Goal: Task Accomplishment & Management: Complete application form

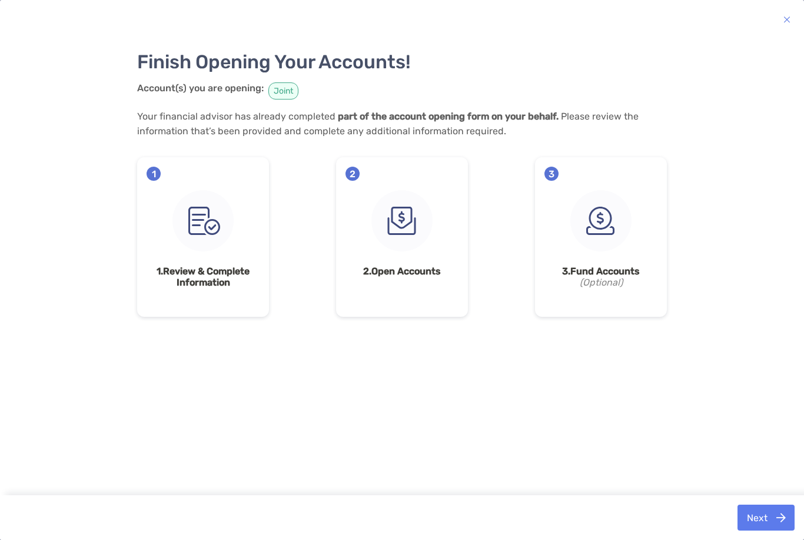
click at [767, 529] on button "Next" at bounding box center [766, 518] width 57 height 26
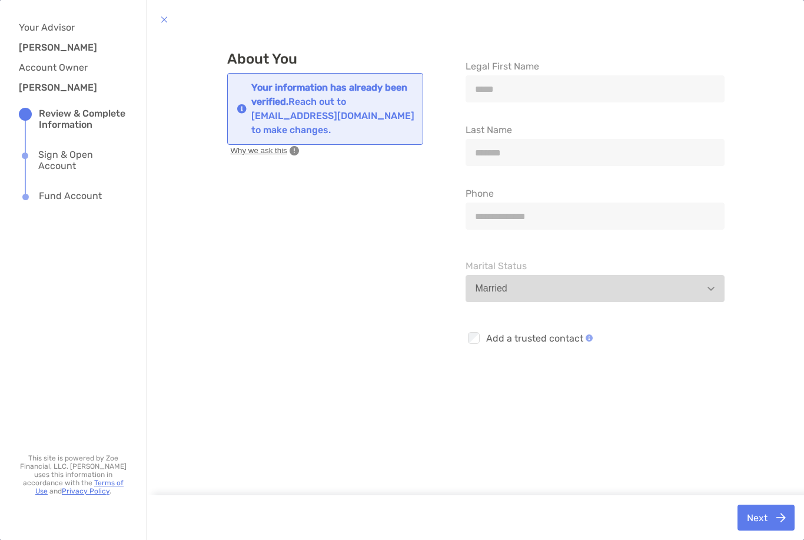
click at [758, 515] on button "Next" at bounding box center [766, 518] width 57 height 26
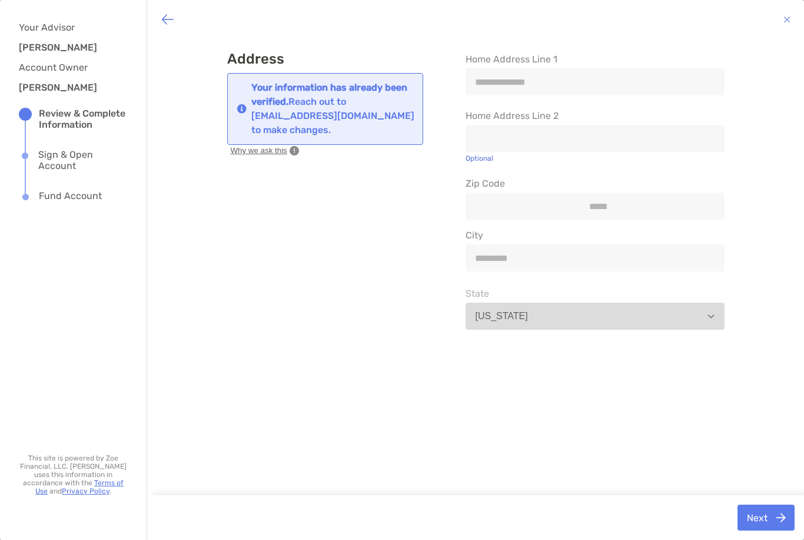
click at [766, 518] on button "Next" at bounding box center [766, 518] width 57 height 26
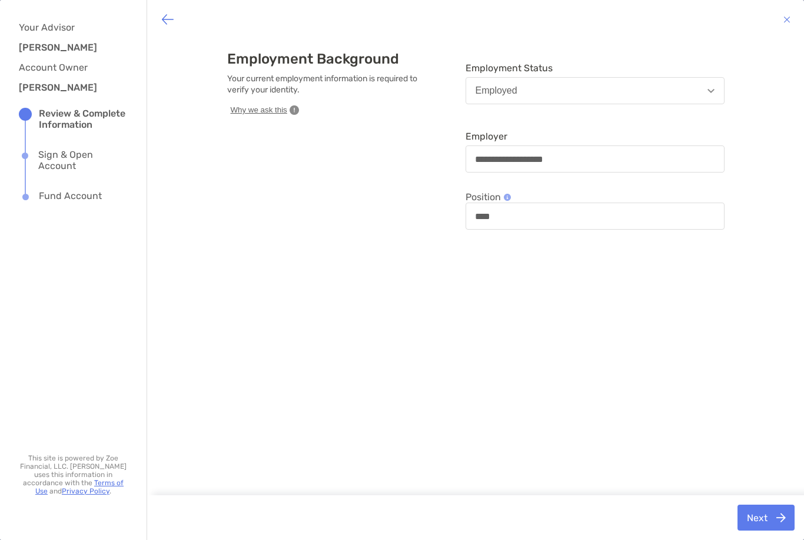
click at [769, 517] on button "Next" at bounding box center [766, 518] width 57 height 26
click at [773, 514] on button "Next" at bounding box center [766, 518] width 57 height 26
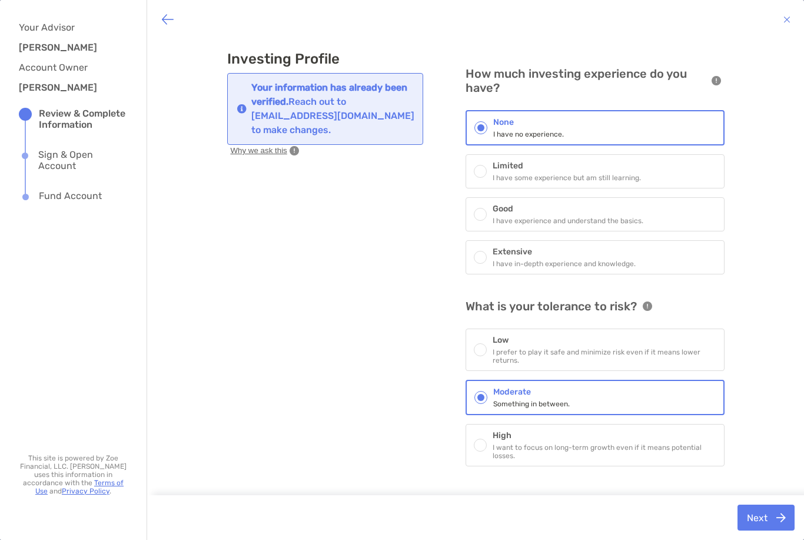
click at [760, 520] on button "Next" at bounding box center [766, 518] width 57 height 26
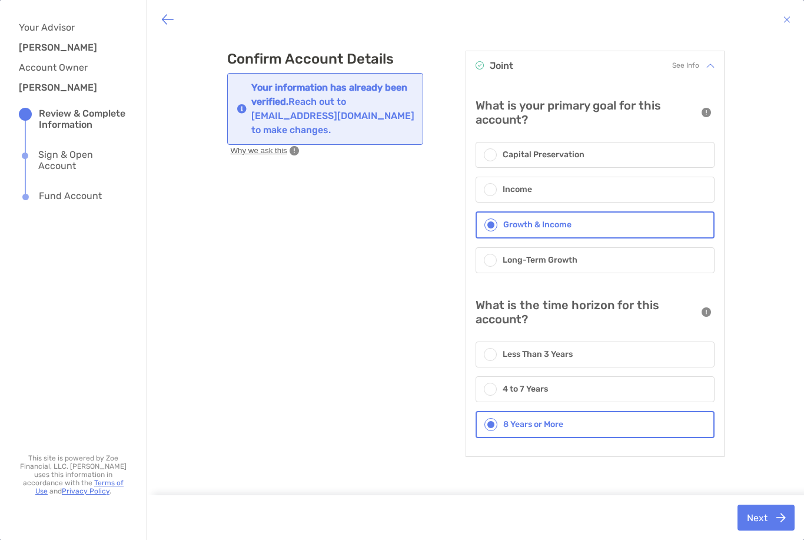
click at [764, 516] on button "Next" at bounding box center [766, 518] width 57 height 26
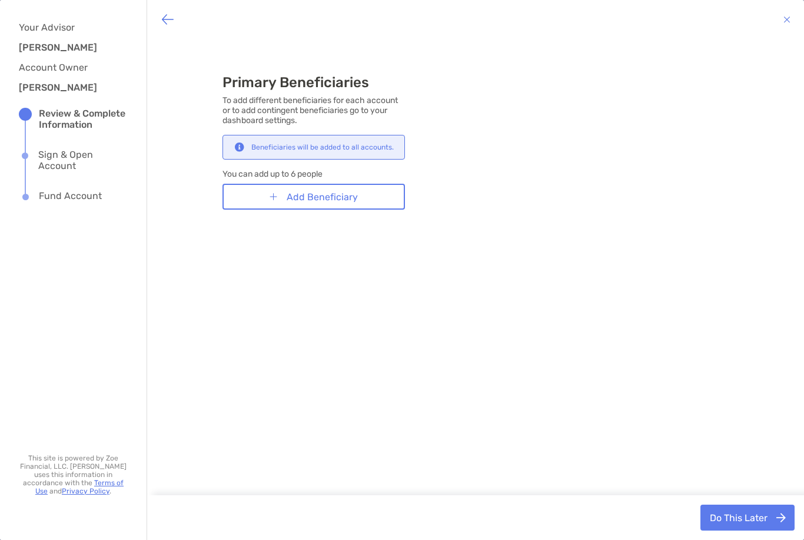
click at [754, 519] on button "Do This Later" at bounding box center [748, 518] width 94 height 26
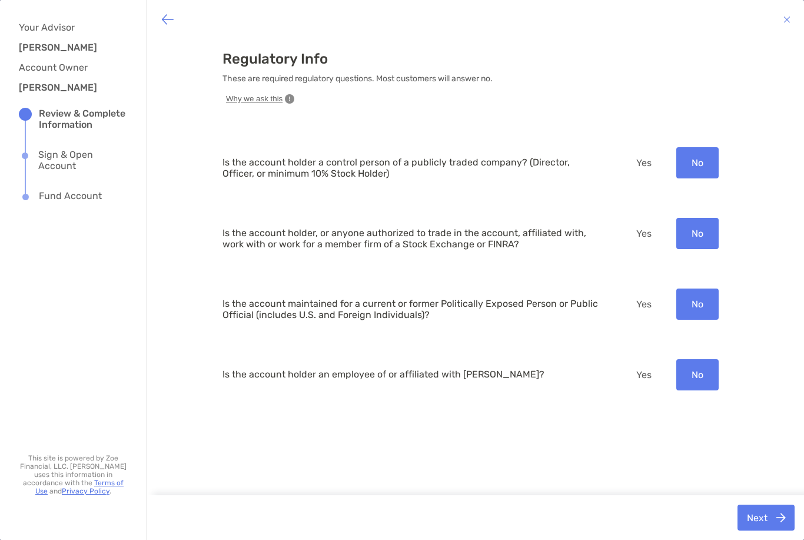
click at [773, 514] on button "Next" at bounding box center [766, 518] width 57 height 26
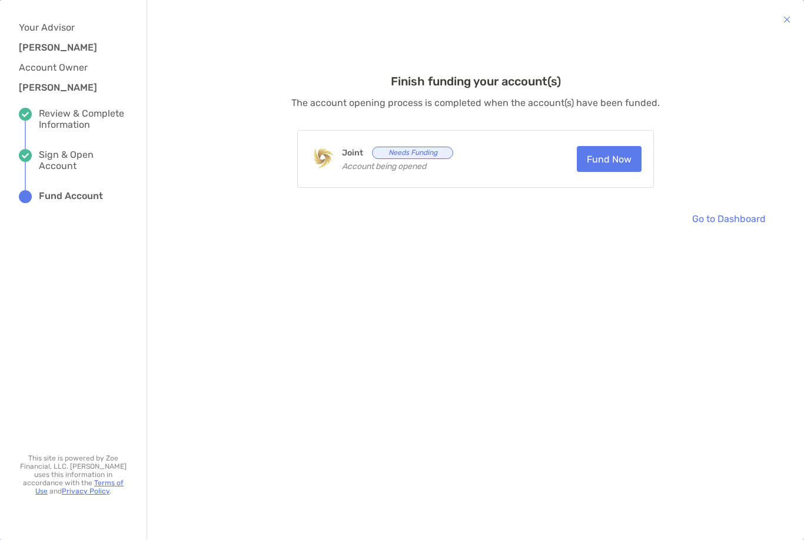
click at [407, 157] on icon "Needs Funding" at bounding box center [412, 153] width 81 height 12
click at [608, 158] on button "Fund Now" at bounding box center [609, 159] width 65 height 26
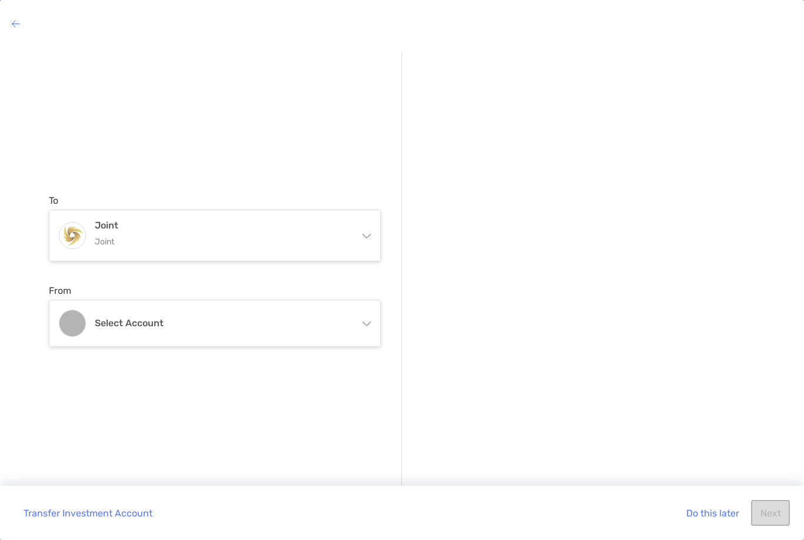
click at [366, 224] on div "Joint Joint" at bounding box center [214, 235] width 331 height 51
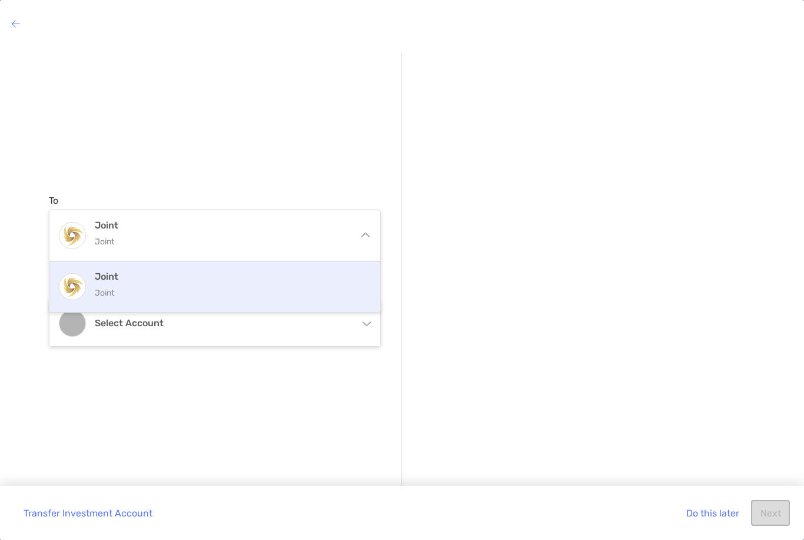
click at [74, 244] on img at bounding box center [72, 235] width 26 height 25
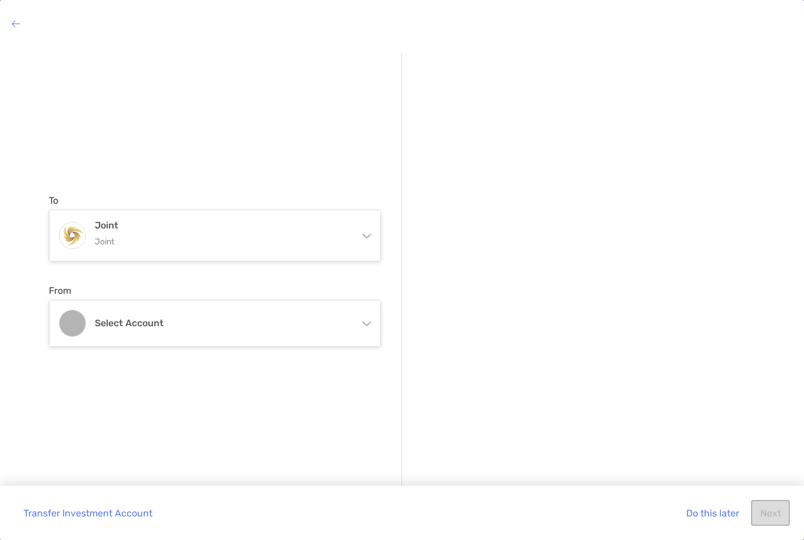
click at [363, 315] on div "Select account" at bounding box center [214, 323] width 331 height 46
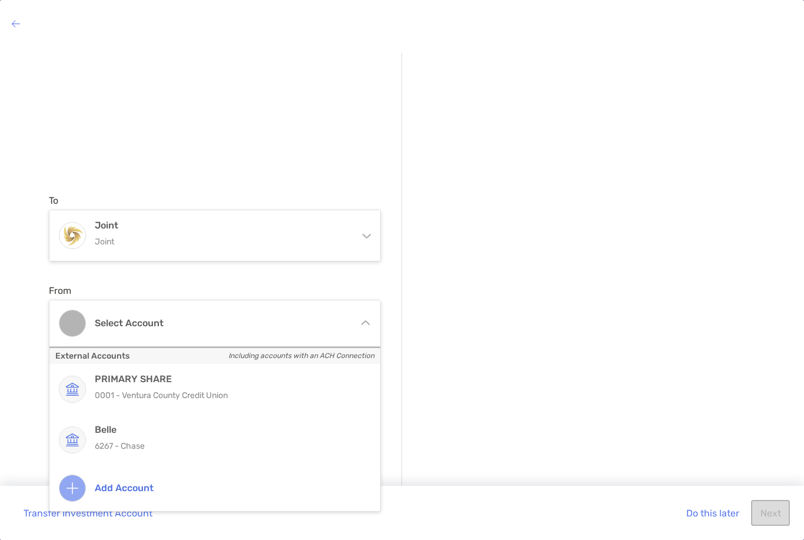
click at [81, 386] on img at bounding box center [72, 389] width 26 height 26
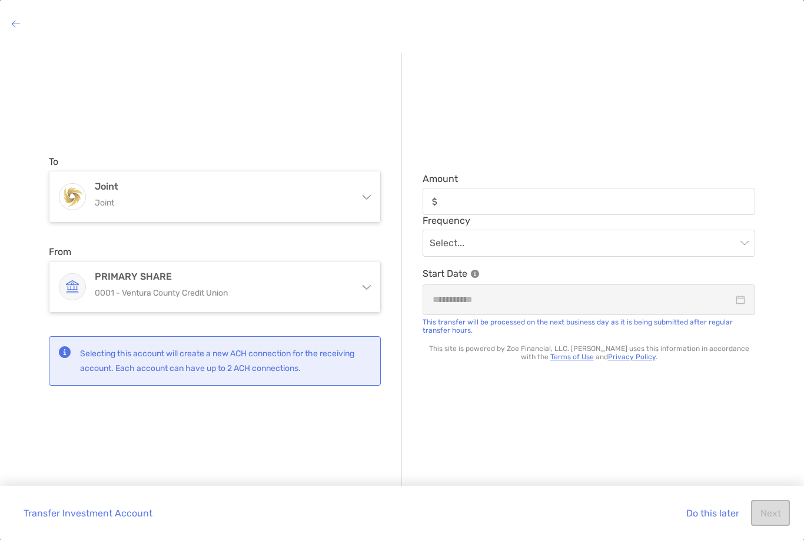
click at [749, 243] on div "Select..." at bounding box center [589, 243] width 333 height 27
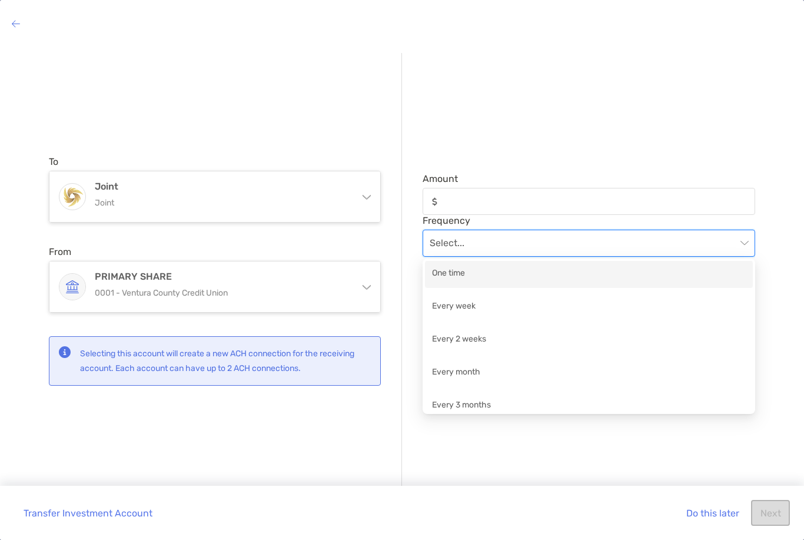
click at [777, 273] on div "To Joint Joint Joint Joint From PRIMARY SHARE 0001 - Ventura County Credit Unio…" at bounding box center [402, 283] width 804 height 479
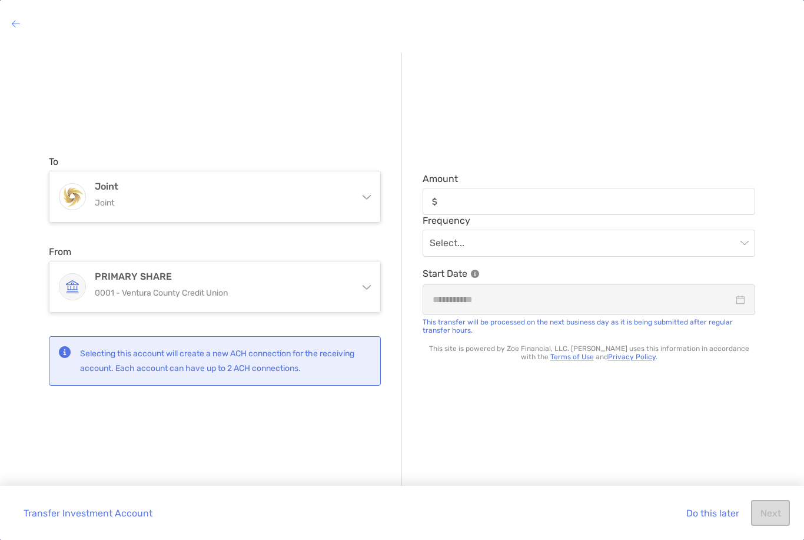
click at [799, 277] on div "To Joint Joint Joint Joint From PRIMARY SHARE 0001 - Ventura County Credit Unio…" at bounding box center [402, 283] width 804 height 479
click at [110, 442] on div "To Joint Joint Joint Joint From PRIMARY SHARE 0001 - Ventura County Credit Unio…" at bounding box center [225, 270] width 353 height 435
click at [703, 507] on button "Do this later" at bounding box center [712, 513] width 71 height 26
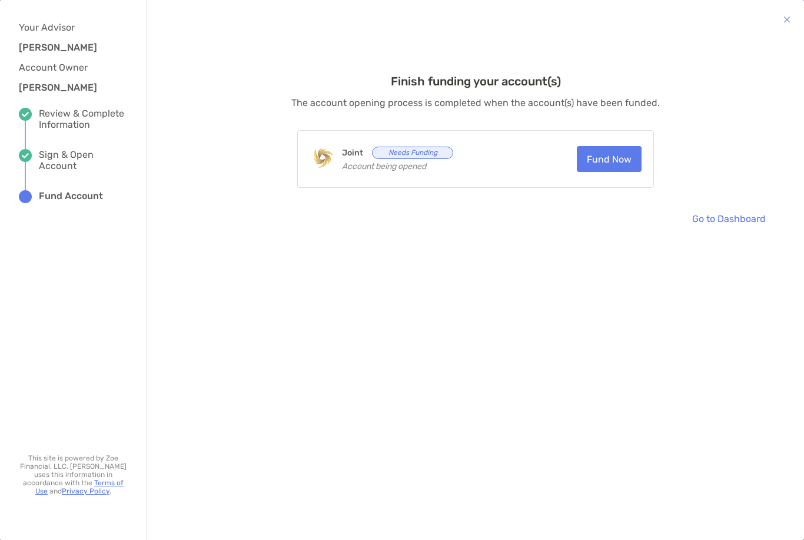
click at [592, 159] on button "Fund Now" at bounding box center [609, 159] width 65 height 26
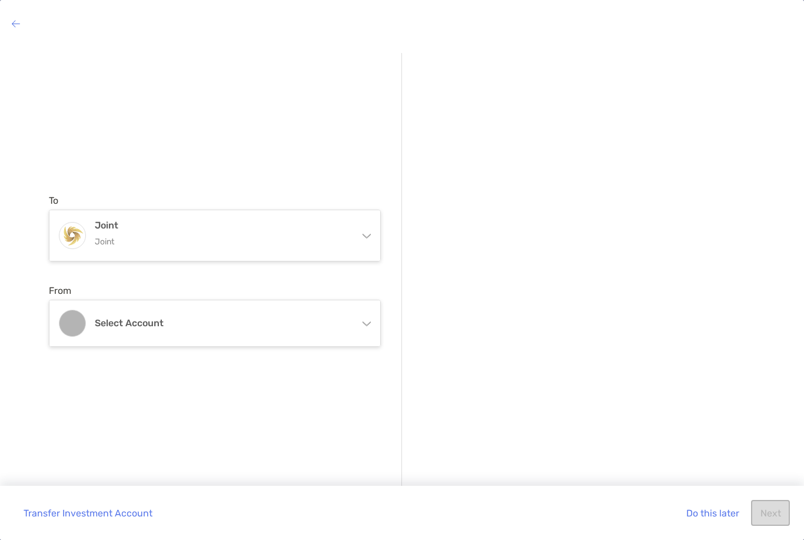
click at [360, 319] on div "Select account" at bounding box center [214, 323] width 331 height 46
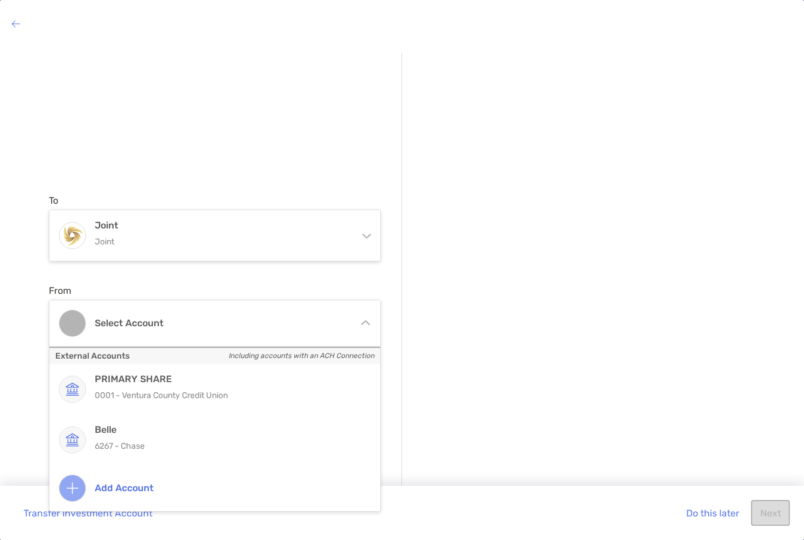
click at [709, 515] on button "Do this later" at bounding box center [712, 513] width 71 height 26
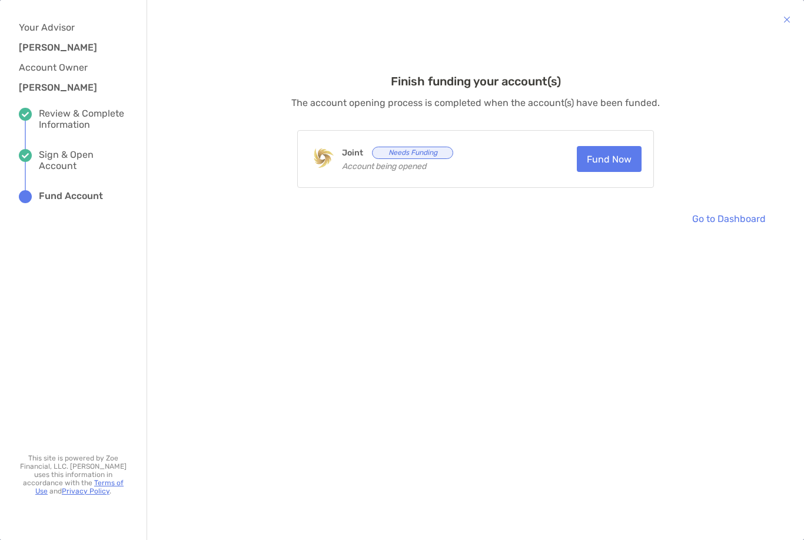
click at [790, 16] on img "button" at bounding box center [787, 19] width 7 height 14
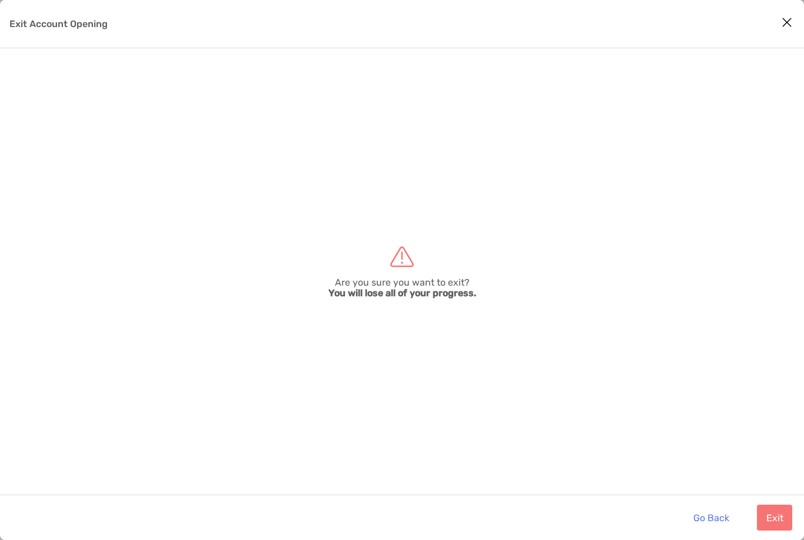
click at [774, 510] on button "Exit" at bounding box center [774, 518] width 35 height 26
